Goal: Task Accomplishment & Management: Manage account settings

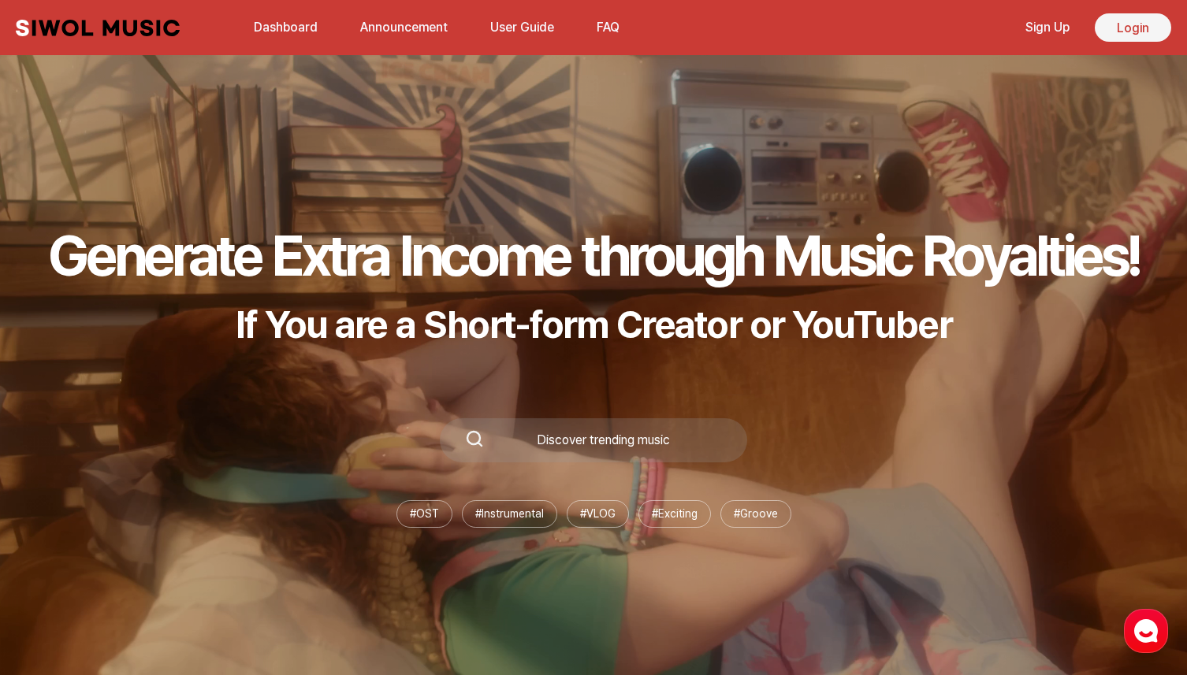
click at [1115, 32] on link "Login" at bounding box center [1133, 27] width 76 height 28
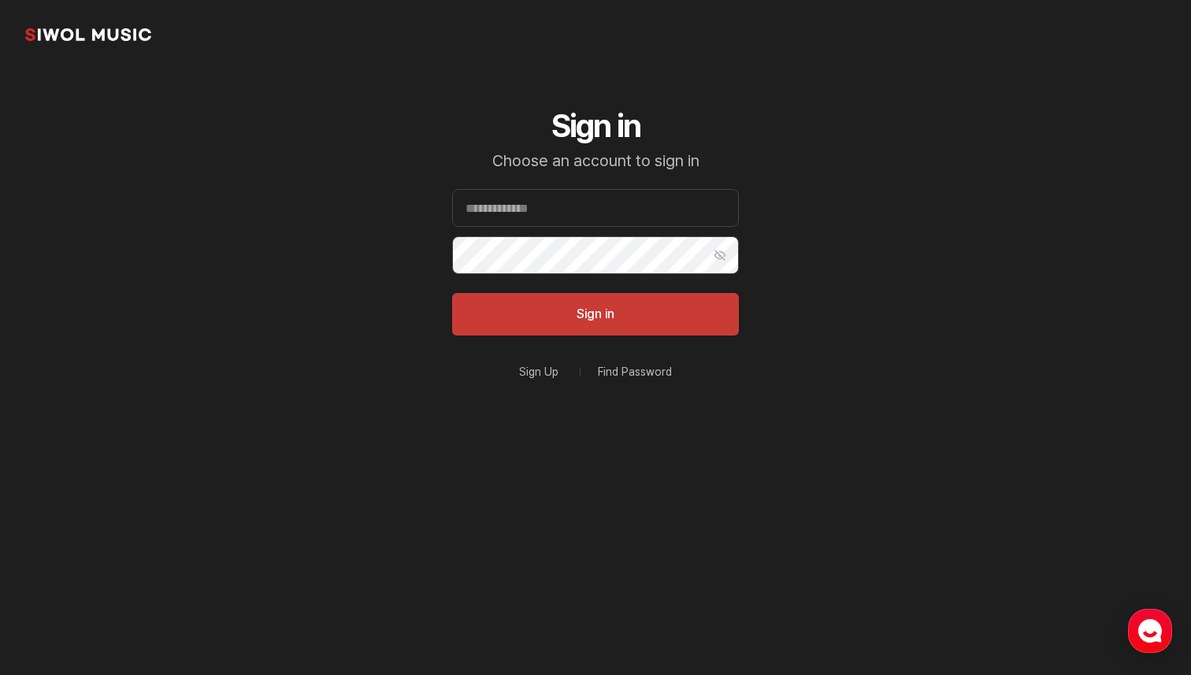
click at [651, 380] on div "Sign Up Find Password" at bounding box center [595, 372] width 287 height 35
click at [654, 374] on link "Find Password" at bounding box center [635, 371] width 74 height 11
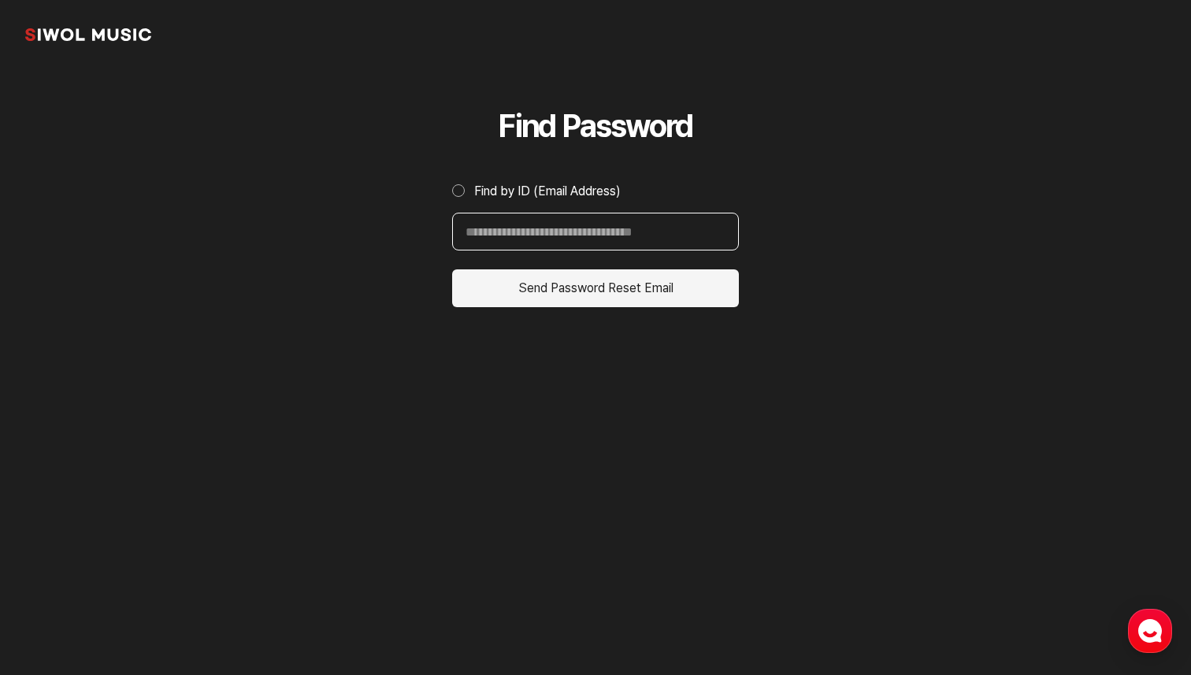
click at [645, 239] on input "Find by ID (Email Address)" at bounding box center [595, 232] width 287 height 38
type input "**********"
click at [589, 295] on button "Send Password Reset Email" at bounding box center [595, 288] width 287 height 38
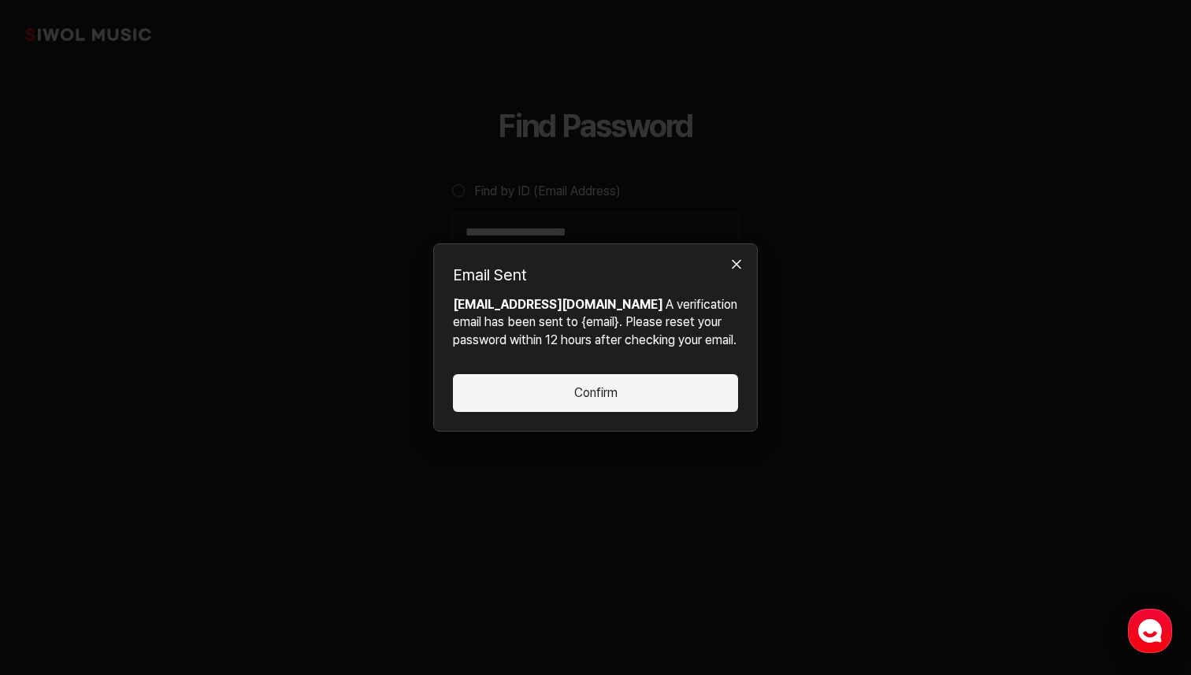
click at [578, 406] on button "Confirm" at bounding box center [595, 393] width 285 height 38
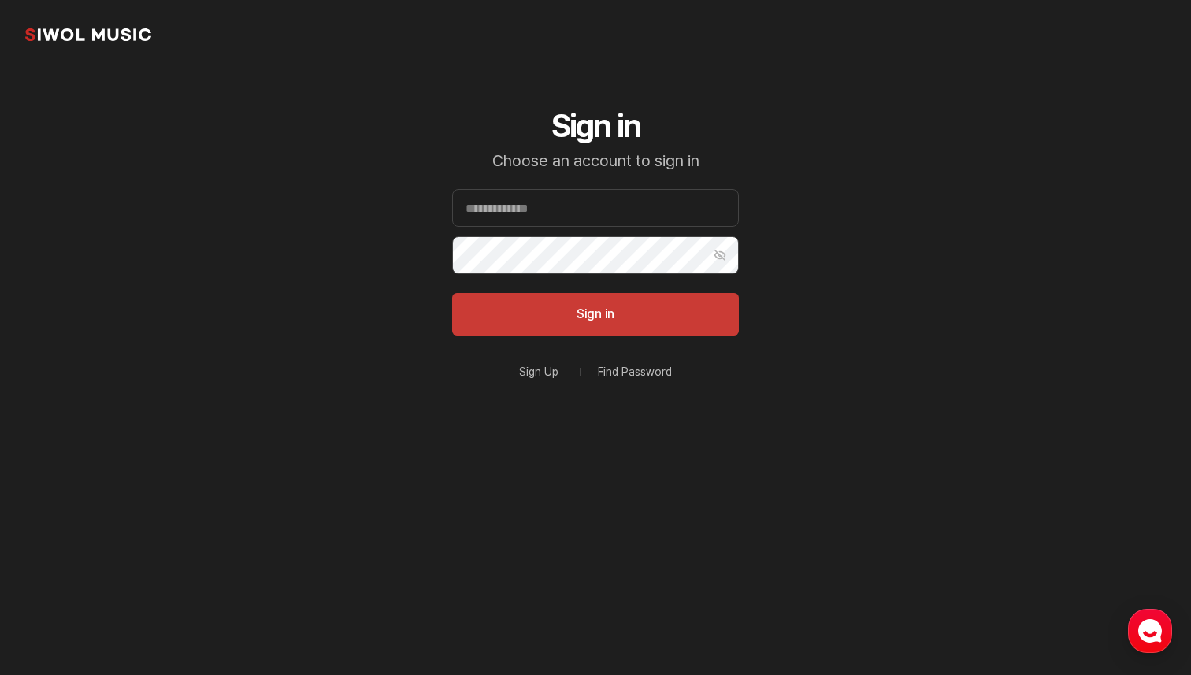
click at [612, 366] on link "Find Password" at bounding box center [635, 371] width 74 height 11
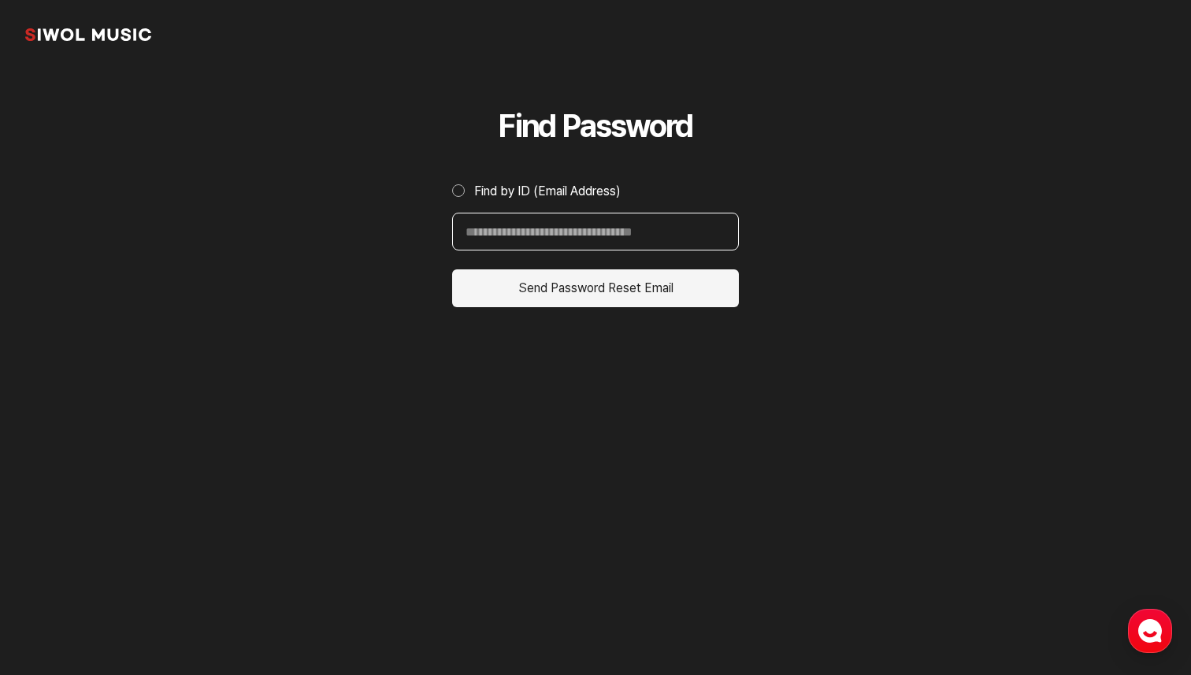
click at [614, 249] on input "Find by ID (Email Address)" at bounding box center [595, 232] width 287 height 38
click at [751, 152] on div "Find Password Find by ID (Email Address) Find by ID (Email Address) Send Passwo…" at bounding box center [595, 286] width 362 height 435
drag, startPoint x: 589, startPoint y: 126, endPoint x: 694, endPoint y: 126, distance: 105.6
click at [693, 126] on h2 "Find Password" at bounding box center [595, 126] width 287 height 38
click at [694, 126] on h2 "Find Password" at bounding box center [595, 126] width 287 height 38
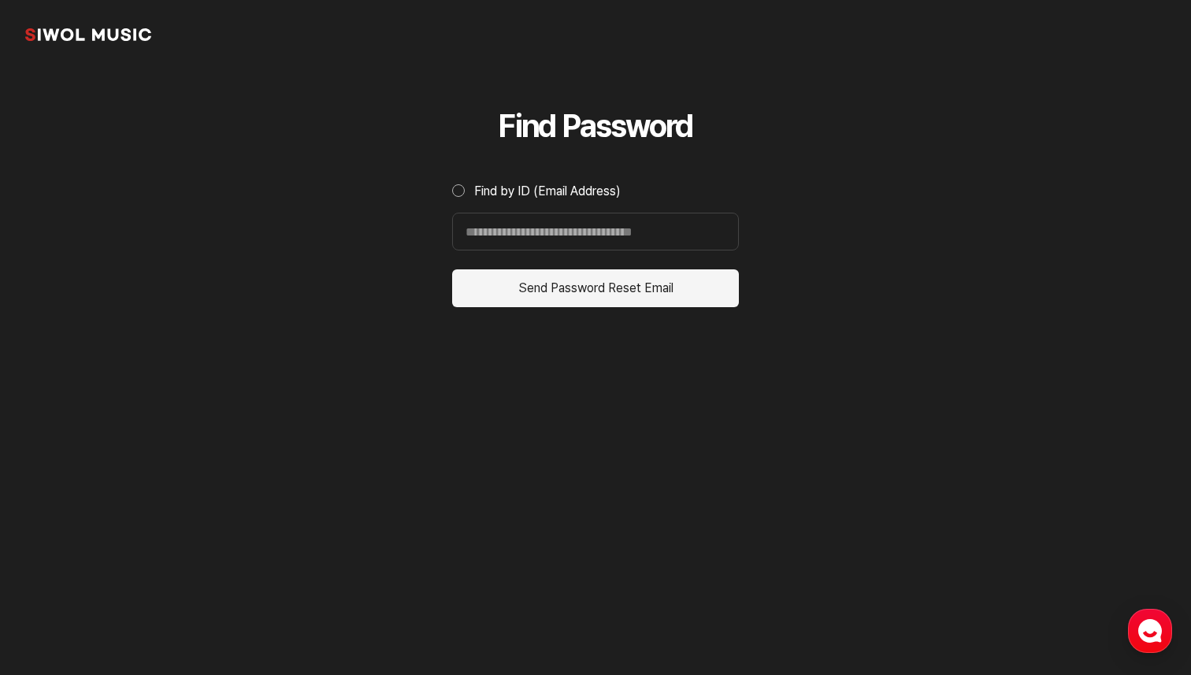
click at [875, 276] on section "Siwol Music Find Password Find by ID (Email Address) Find by ID (Email Address)…" at bounding box center [595, 252] width 1191 height 504
click at [660, 239] on input "Find by ID (Email Address)" at bounding box center [595, 232] width 287 height 38
